Goal: Information Seeking & Learning: Learn about a topic

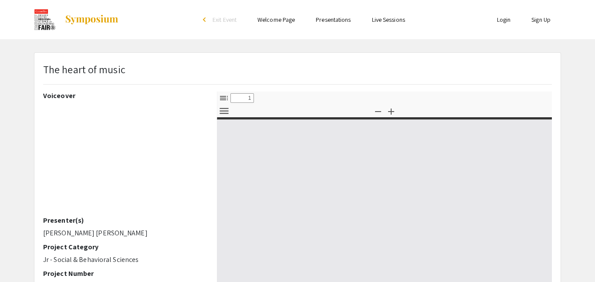
select select "custom"
type input "0"
select select "custom"
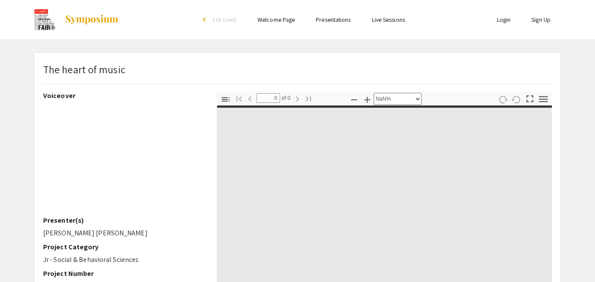
type input "1"
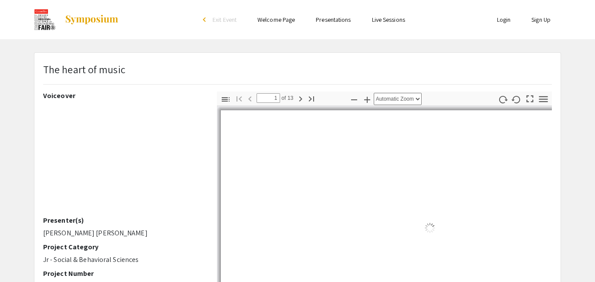
select select "page-width"
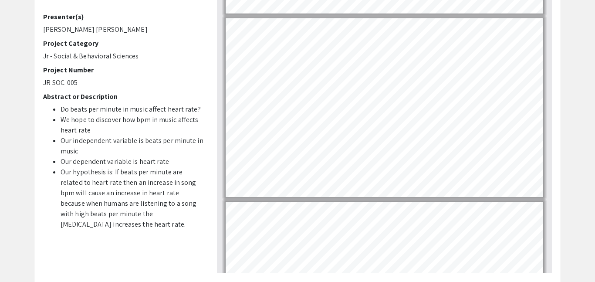
scroll to position [1127, 0]
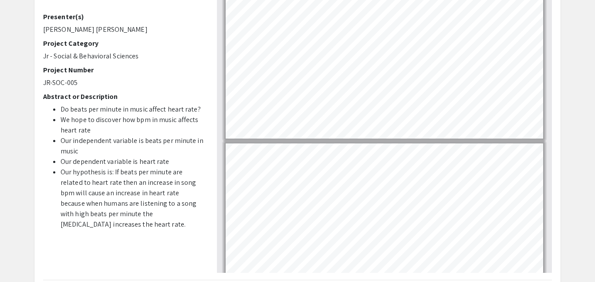
type input "1"
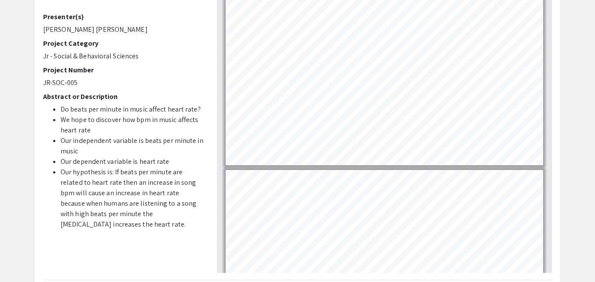
scroll to position [0, 0]
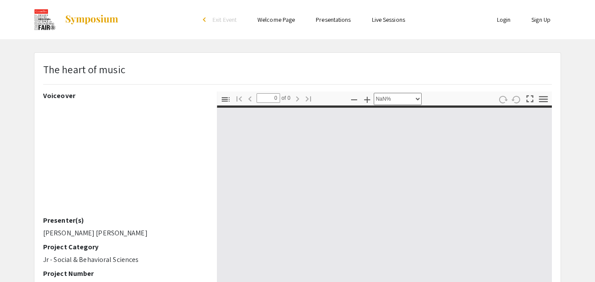
select select "auto"
type input "1"
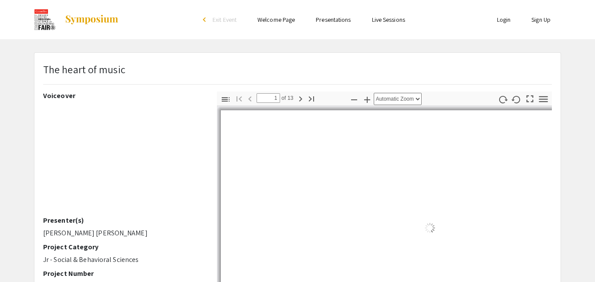
select select "page-width"
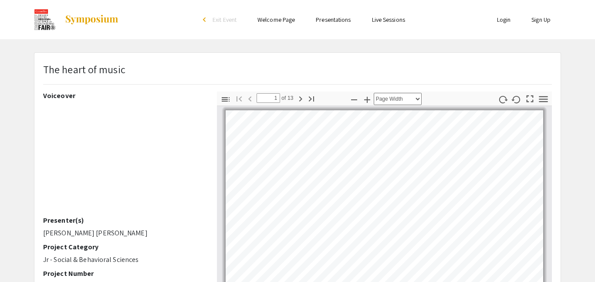
scroll to position [1, 0]
